Goal: Answer question/provide support

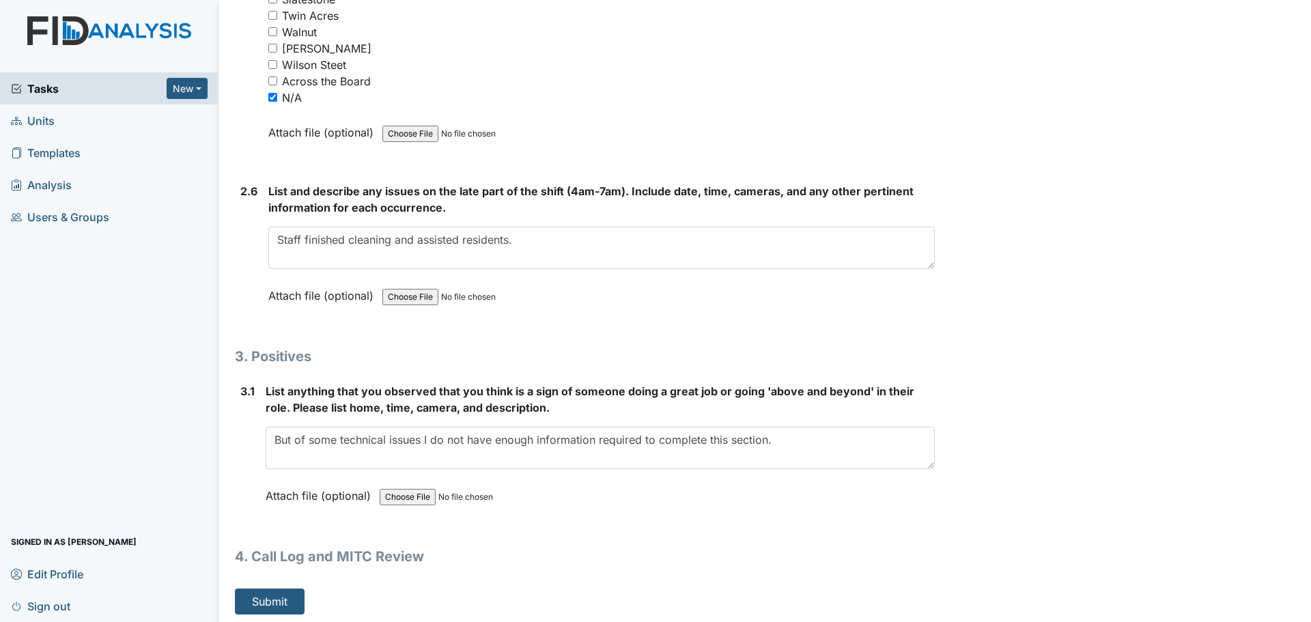
scroll to position [3902, 0]
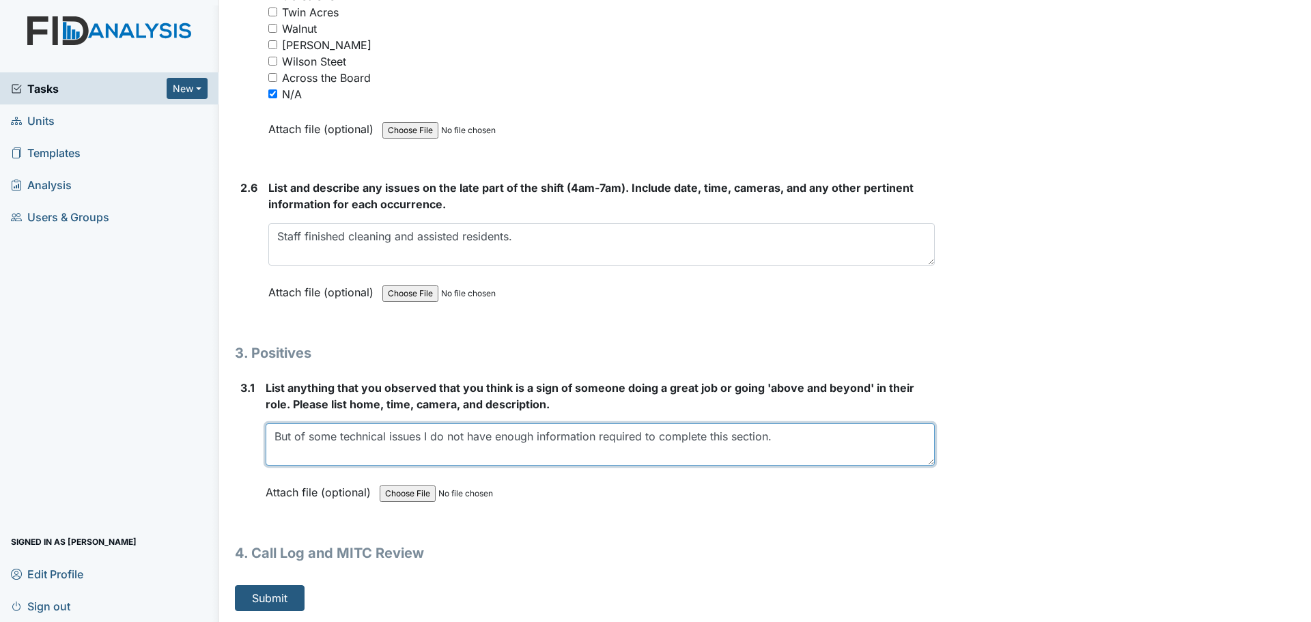
click at [292, 435] on textarea "But of some technical issues I do not have enough information required to compl…" at bounding box center [600, 444] width 669 height 42
type textarea "Due to some technical issues I do not have enough information required to compl…"
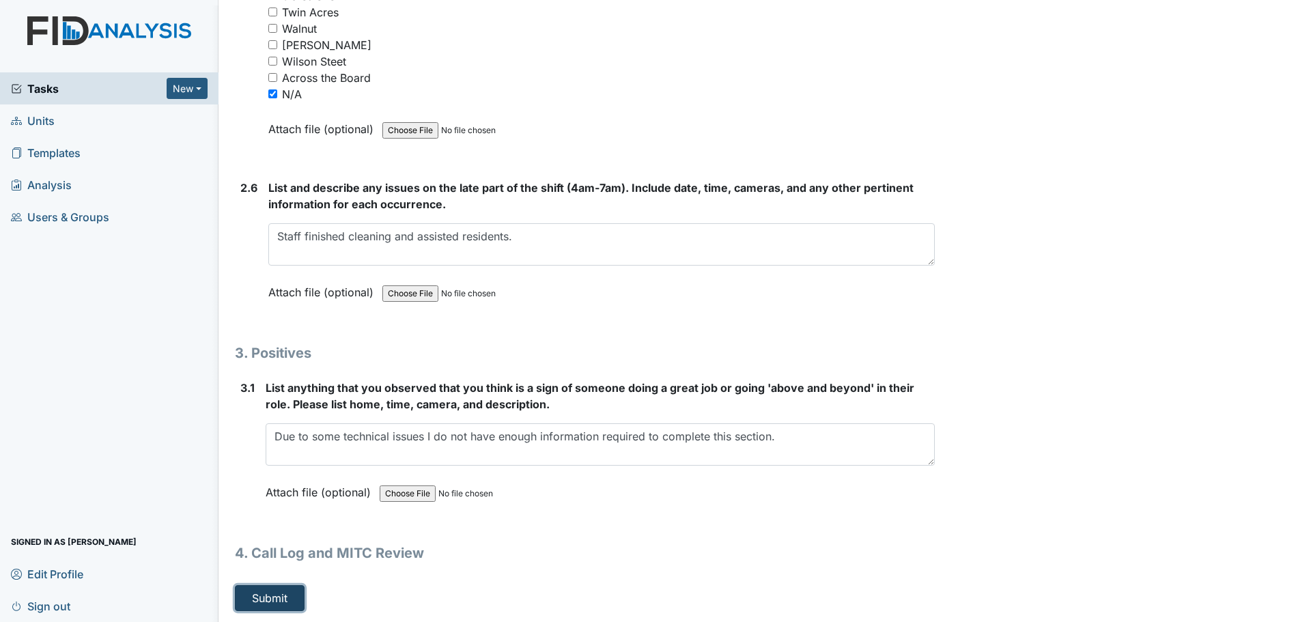
click at [275, 604] on button "Submit" at bounding box center [270, 598] width 70 height 26
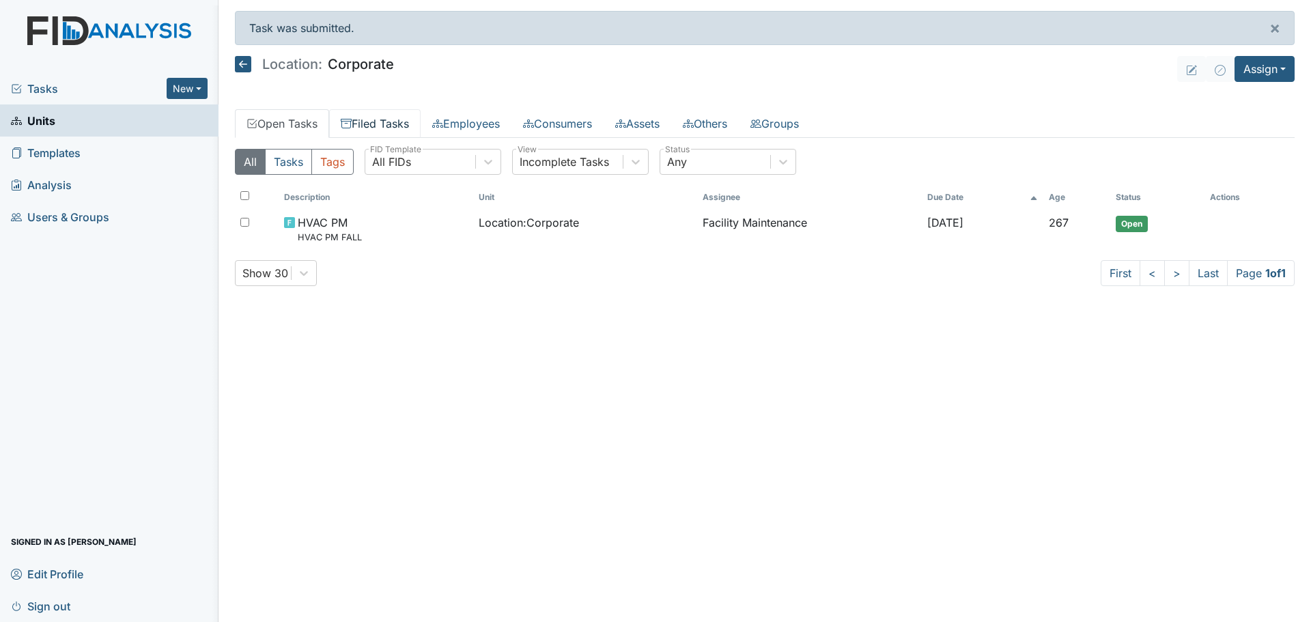
click at [379, 126] on link "Filed Tasks" at bounding box center [374, 123] width 91 height 29
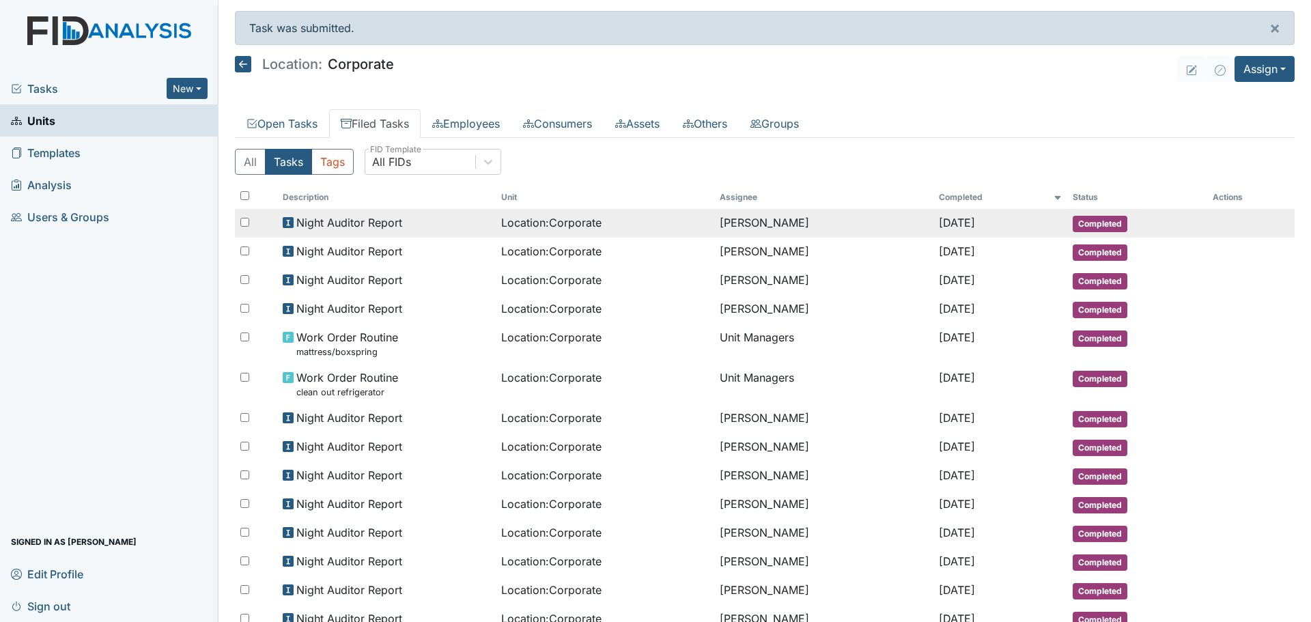
click at [372, 222] on span "Night Auditor Report" at bounding box center [349, 222] width 106 height 16
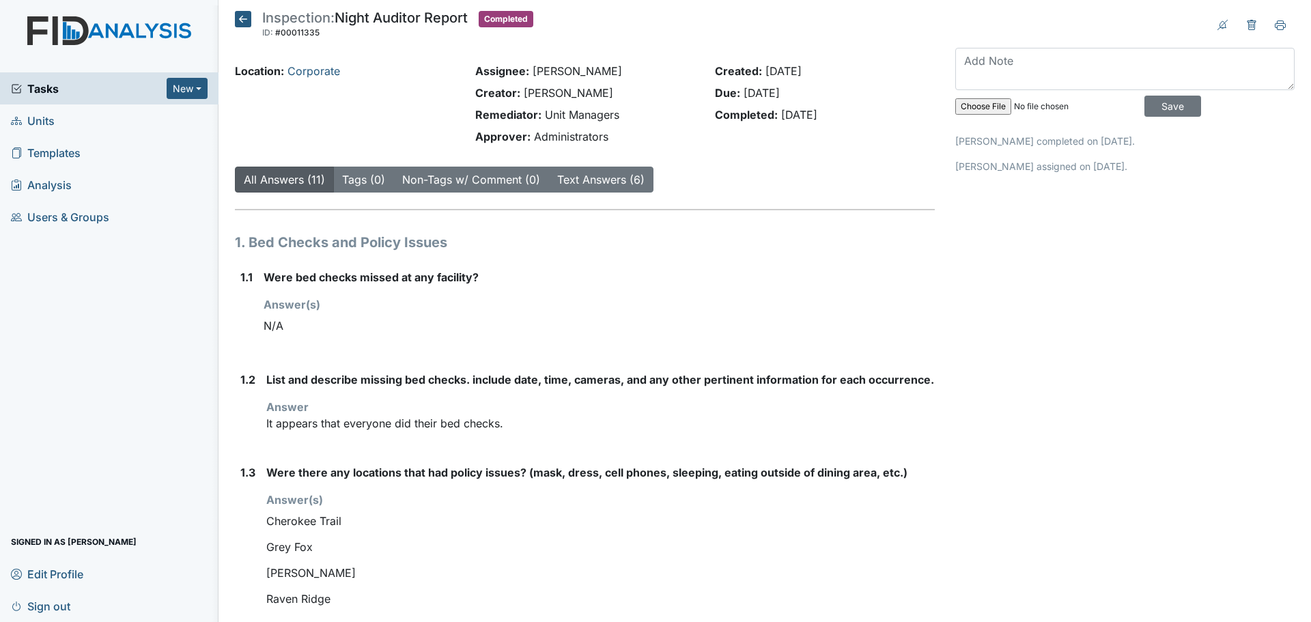
click at [242, 22] on icon at bounding box center [243, 19] width 16 height 16
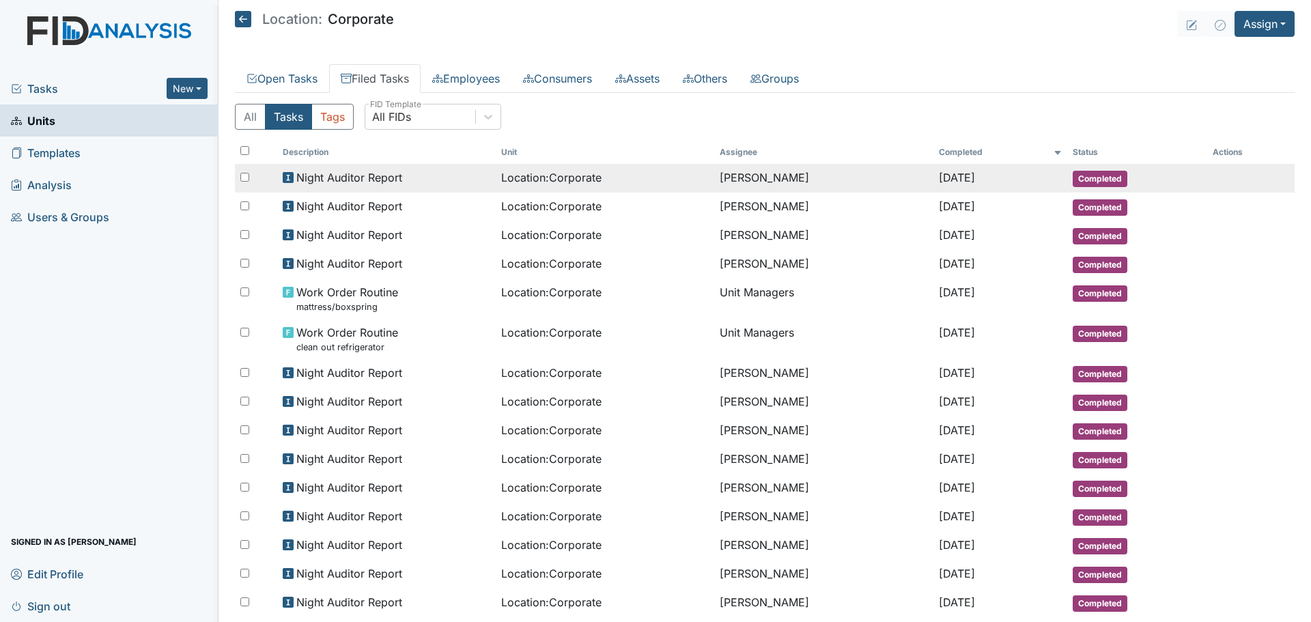
click at [391, 177] on span "Night Auditor Report" at bounding box center [349, 177] width 106 height 16
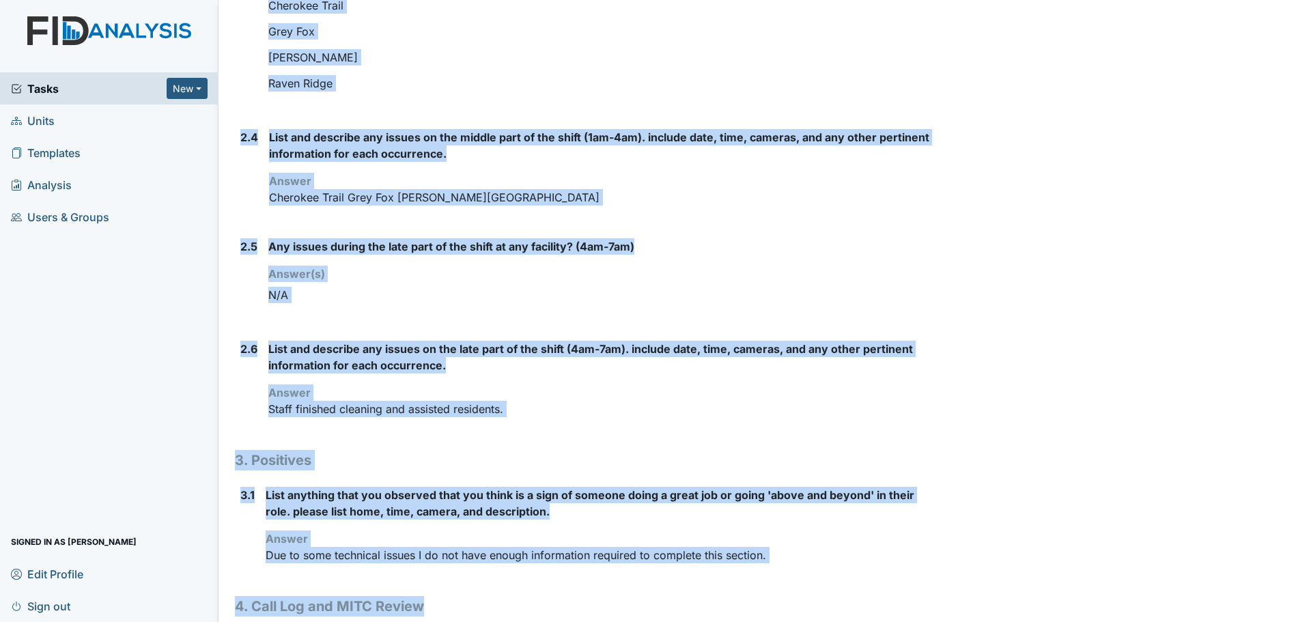
scroll to position [1118, 0]
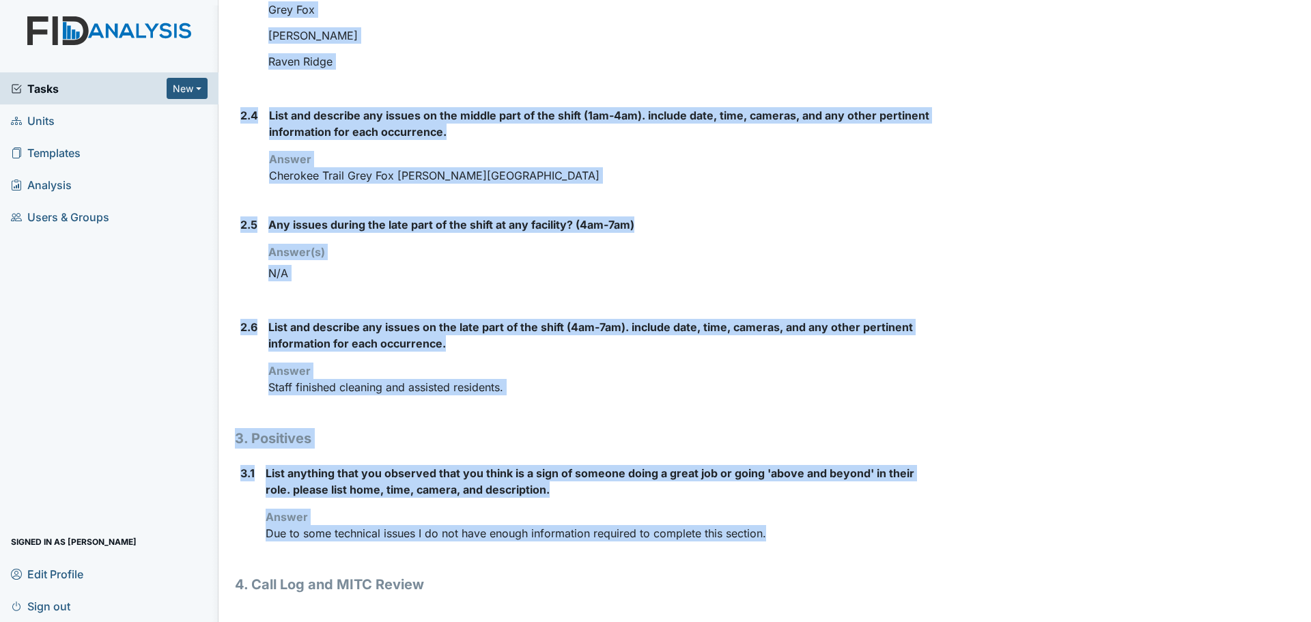
drag, startPoint x: 235, startPoint y: 71, endPoint x: 785, endPoint y: 546, distance: 727.0
copy div "Location: Corporate Assignee: [PERSON_NAME] Creator: [PERSON_NAME] Remediator: …"
